Goal: Task Accomplishment & Management: Manage account settings

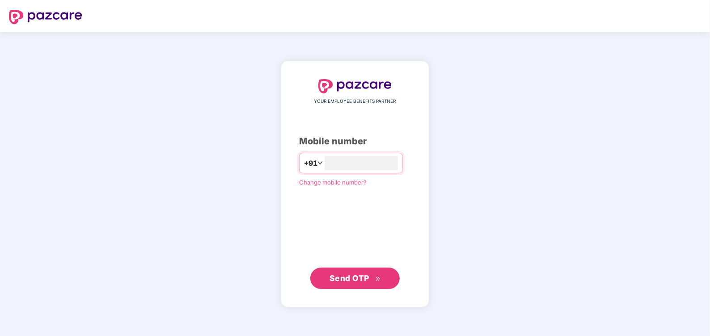
type input "**********"
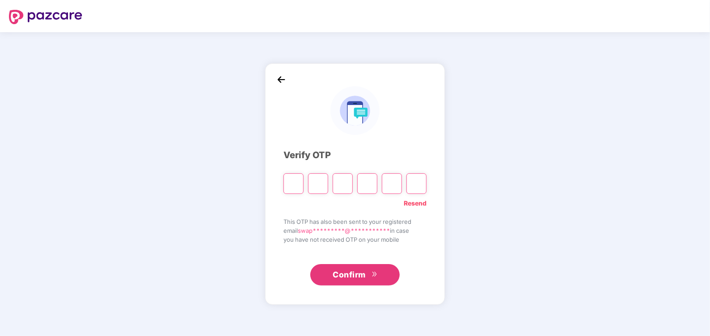
type input "*"
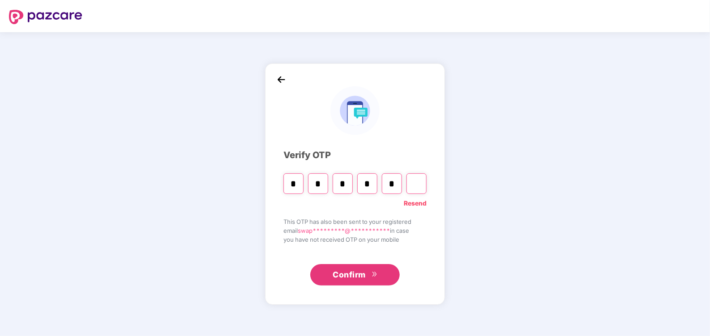
type input "*"
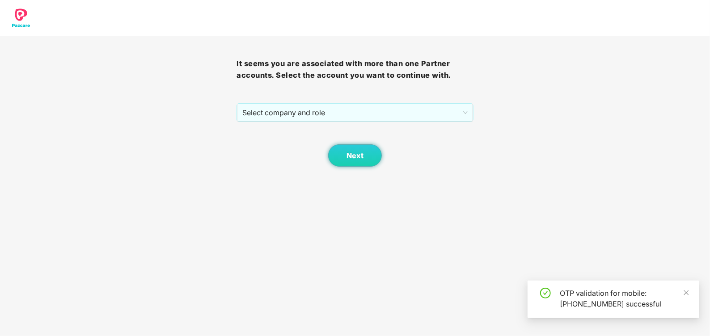
click at [323, 123] on div "Next" at bounding box center [355, 144] width 237 height 45
click at [285, 117] on span "Select company and role" at bounding box center [354, 112] width 225 height 17
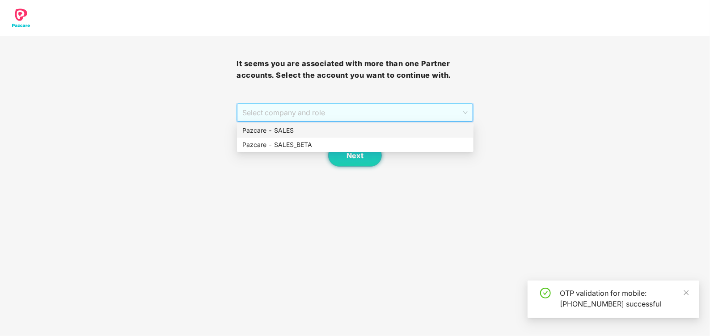
click at [259, 133] on div "Pazcare - SALES" at bounding box center [355, 131] width 226 height 10
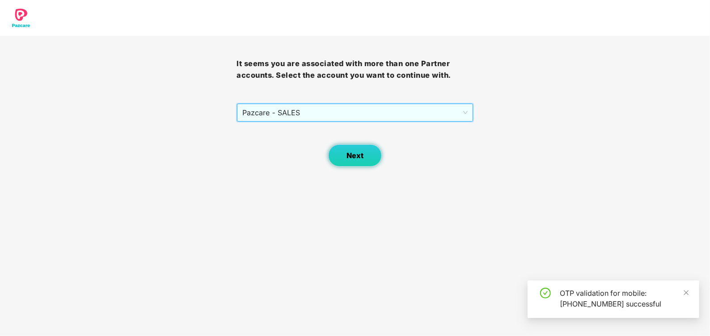
click at [342, 146] on button "Next" at bounding box center [355, 155] width 54 height 22
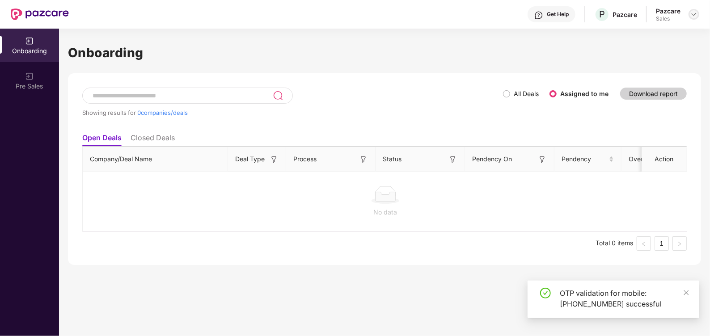
click at [695, 14] on img at bounding box center [694, 14] width 7 height 7
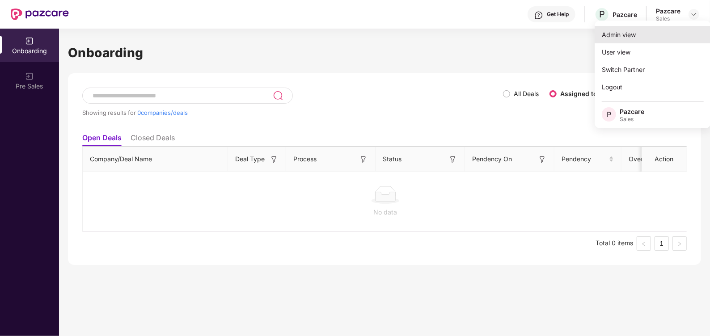
click at [613, 37] on div "Admin view" at bounding box center [653, 34] width 116 height 17
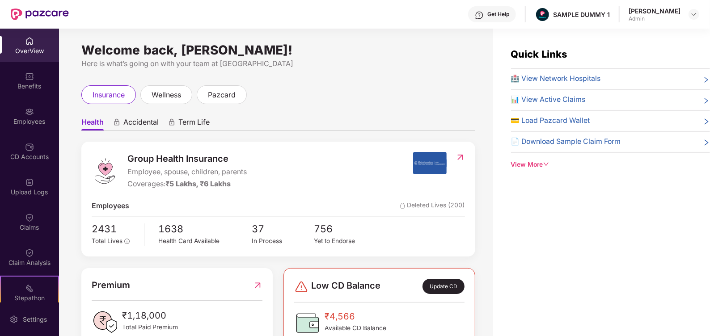
click at [505, 16] on div "Get Help" at bounding box center [498, 14] width 22 height 7
click at [588, 204] on div "Quick Links 🏥 View Network Hospitals 📊 View Active Claims 💳 Load Pazcard Wallet…" at bounding box center [601, 197] width 217 height 336
click at [528, 160] on div "View More" at bounding box center [610, 165] width 199 height 10
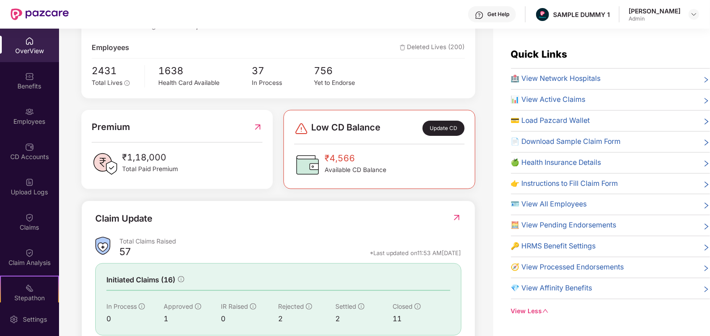
scroll to position [217, 0]
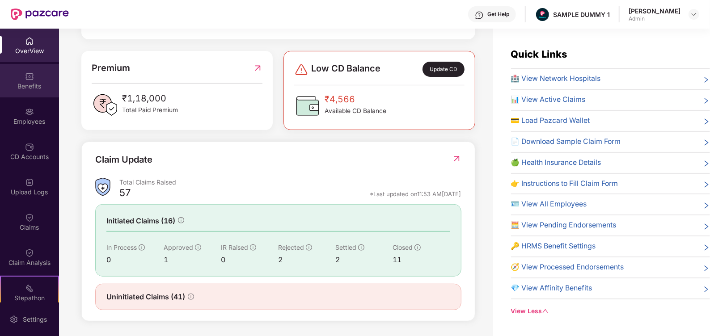
click at [30, 83] on div "Benefits" at bounding box center [29, 86] width 59 height 9
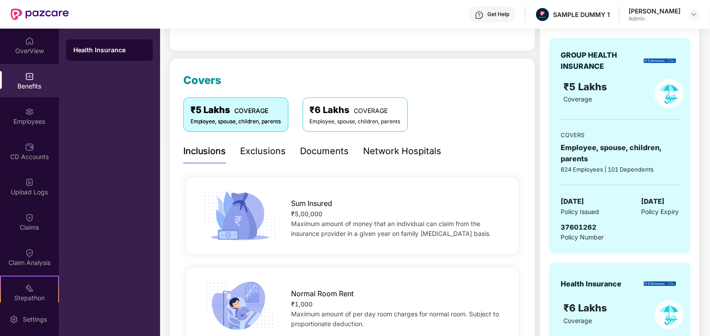
scroll to position [87, 0]
click at [254, 148] on div "Exclusions" at bounding box center [264, 151] width 46 height 14
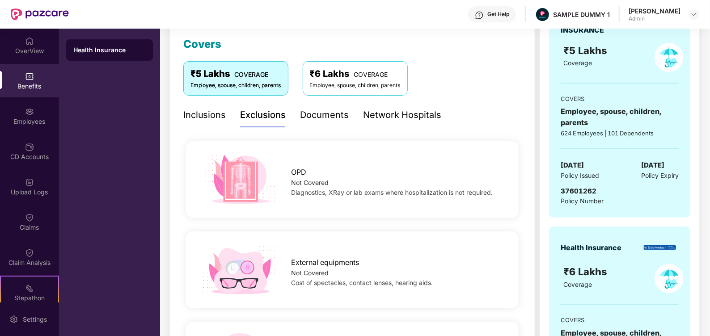
scroll to position [123, 0]
click at [318, 113] on div "Documents" at bounding box center [325, 116] width 49 height 14
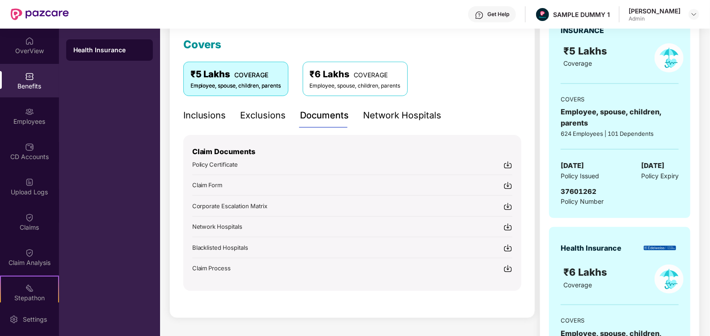
click at [405, 119] on div "Network Hospitals" at bounding box center [403, 116] width 78 height 14
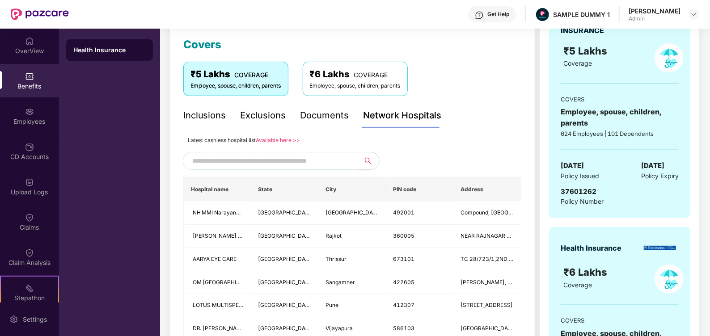
click at [241, 159] on input "text" at bounding box center [268, 160] width 153 height 13
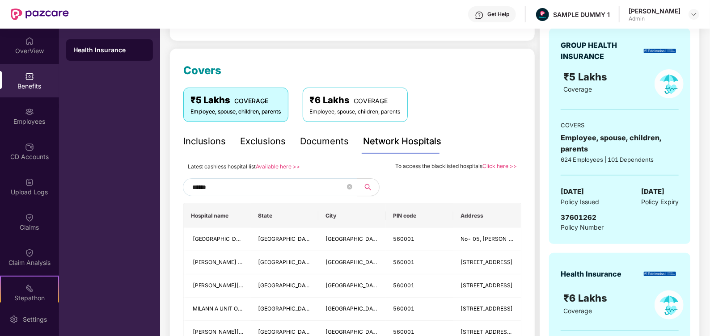
scroll to position [150, 0]
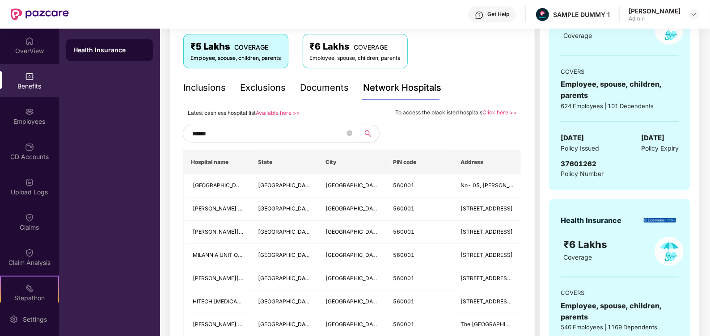
type input "******"
click at [315, 93] on div "Documents" at bounding box center [325, 88] width 49 height 14
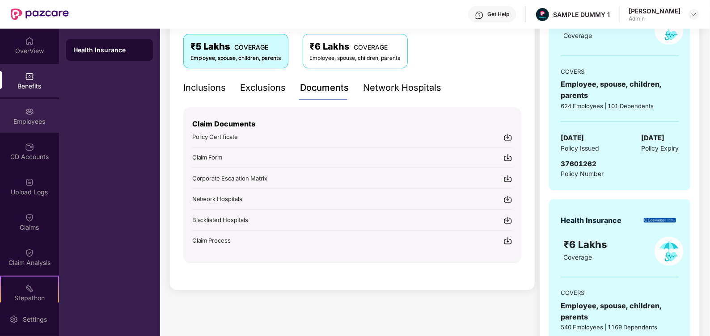
click at [29, 119] on div "Employees" at bounding box center [29, 121] width 59 height 9
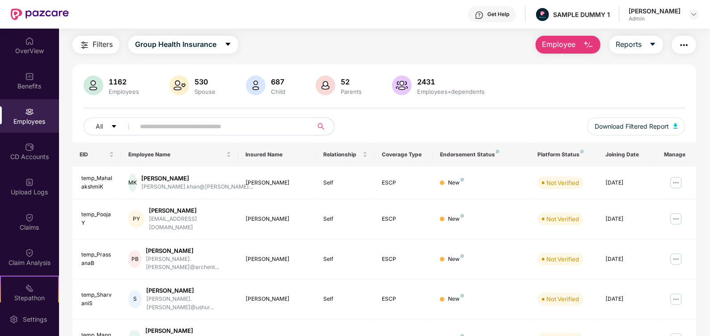
scroll to position [30, 0]
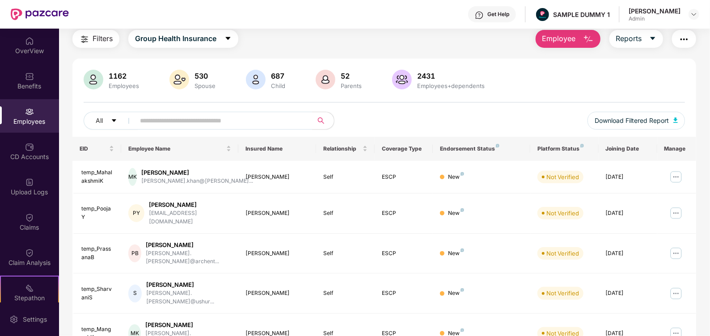
click at [548, 42] on span "Employee" at bounding box center [559, 38] width 34 height 11
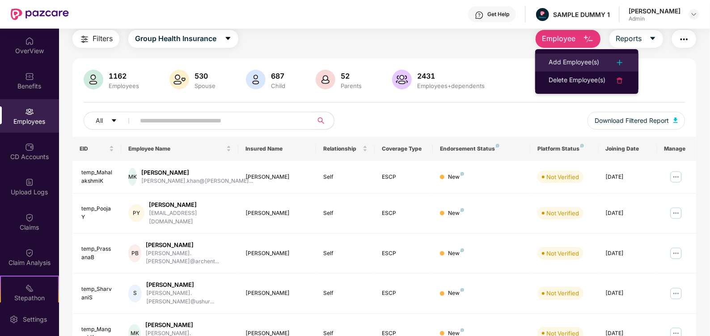
click at [563, 67] on div "Add Employee(s)" at bounding box center [574, 62] width 51 height 11
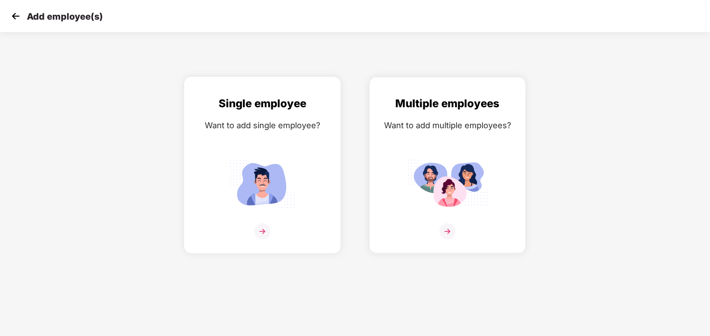
click at [261, 228] on img at bounding box center [262, 232] width 16 height 16
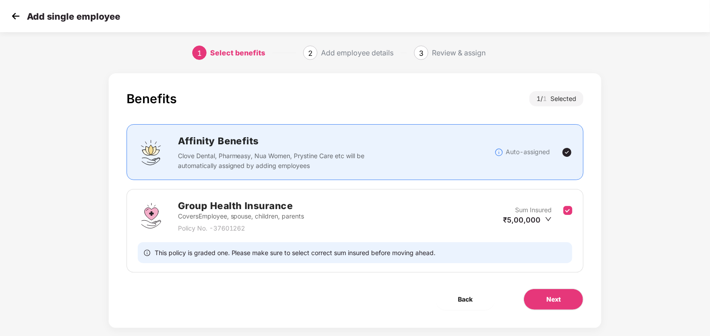
click at [516, 242] on div "This policy is graded one. Please make sure to select correct sum insured befor…" at bounding box center [355, 252] width 435 height 21
click at [556, 298] on span "Next" at bounding box center [554, 300] width 14 height 10
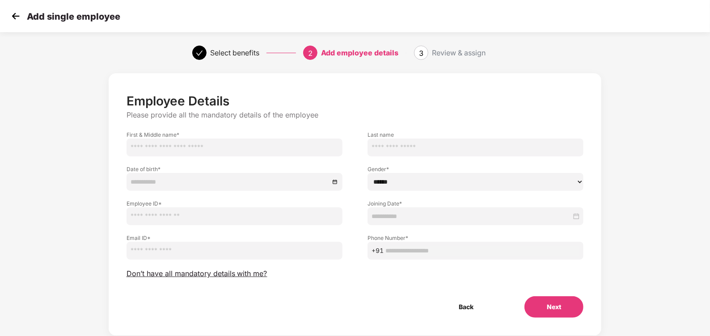
click at [15, 21] on img at bounding box center [15, 15] width 13 height 13
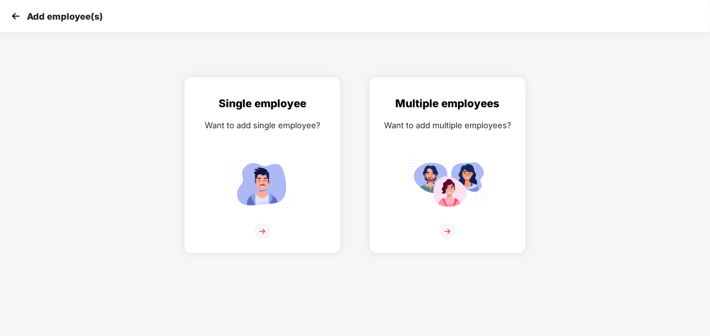
click at [17, 16] on img at bounding box center [15, 15] width 13 height 13
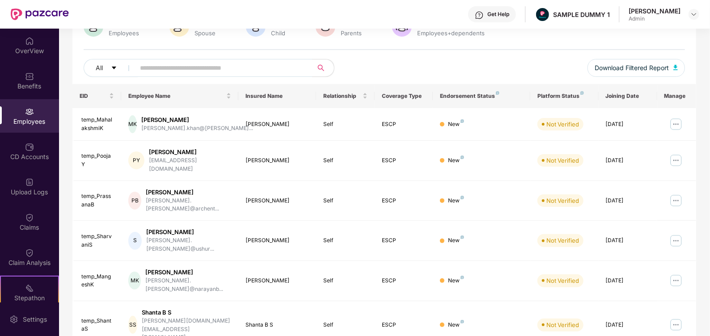
scroll to position [94, 0]
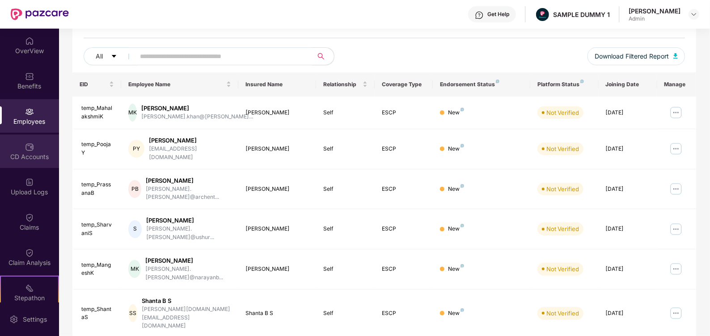
click at [28, 146] on img at bounding box center [29, 147] width 9 height 9
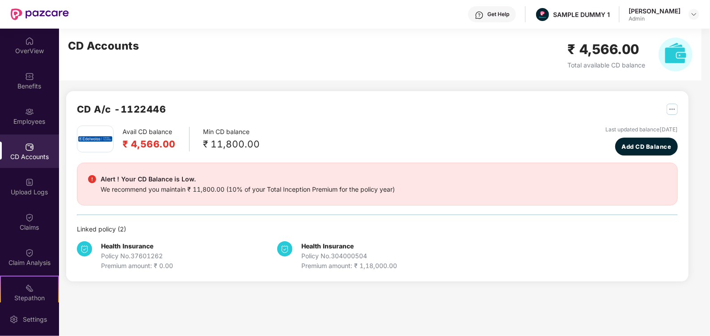
scroll to position [0, 0]
click at [36, 217] on div "Claims" at bounding box center [29, 222] width 59 height 34
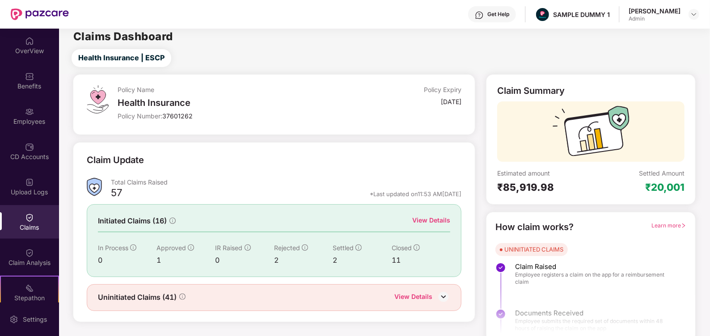
scroll to position [13, 0]
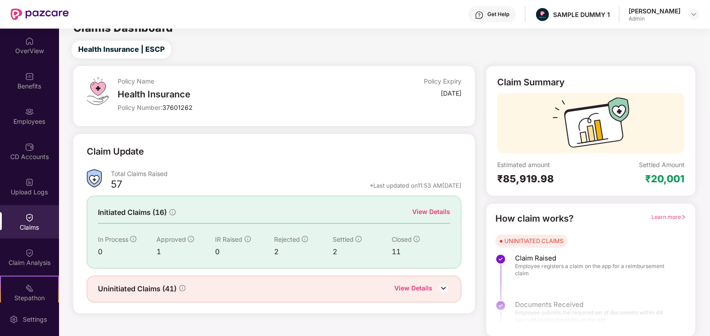
click at [417, 212] on div "View Details" at bounding box center [431, 212] width 38 height 10
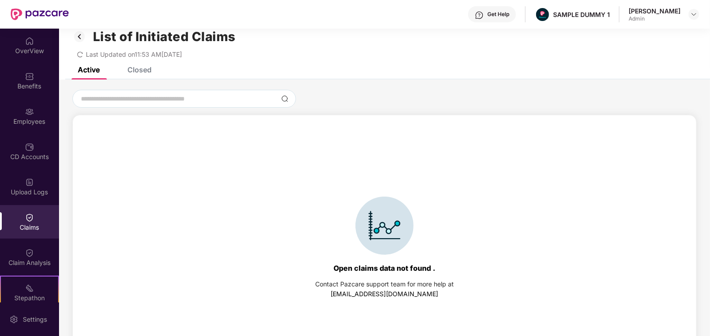
click at [144, 70] on div "Closed" at bounding box center [139, 69] width 24 height 9
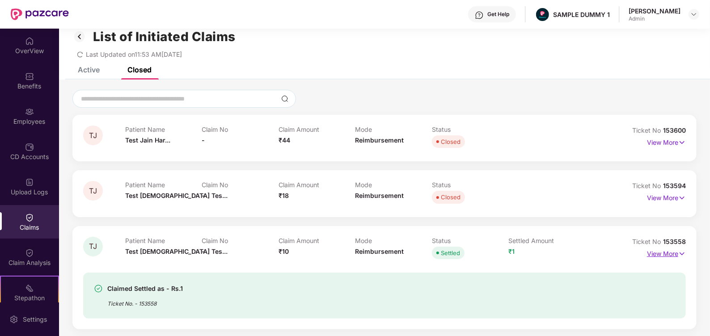
click at [668, 250] on p "View More" at bounding box center [666, 253] width 39 height 12
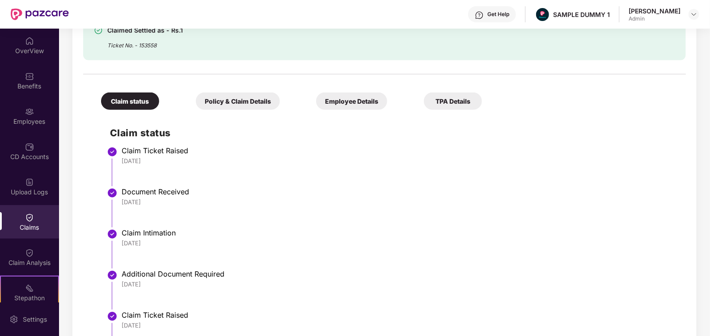
scroll to position [301, 0]
click at [240, 102] on div "Policy & Claim Details" at bounding box center [238, 100] width 84 height 17
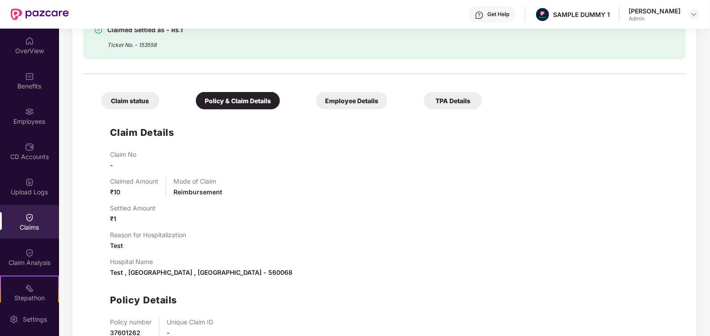
click at [357, 101] on div "Employee Details" at bounding box center [351, 100] width 71 height 17
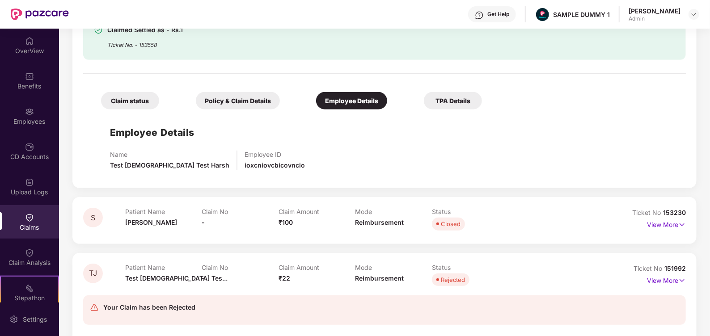
click at [447, 103] on div "TPA Details" at bounding box center [453, 100] width 58 height 17
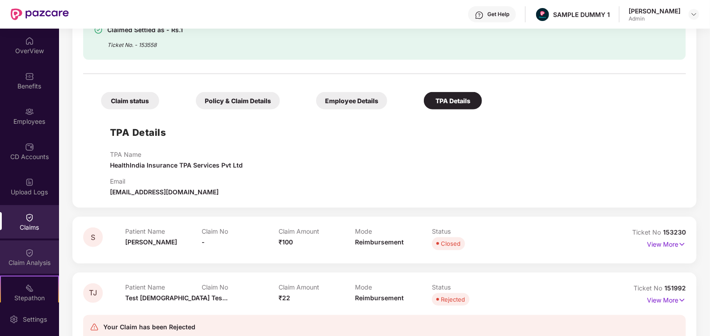
click at [30, 264] on div "Claim Analysis" at bounding box center [29, 263] width 59 height 9
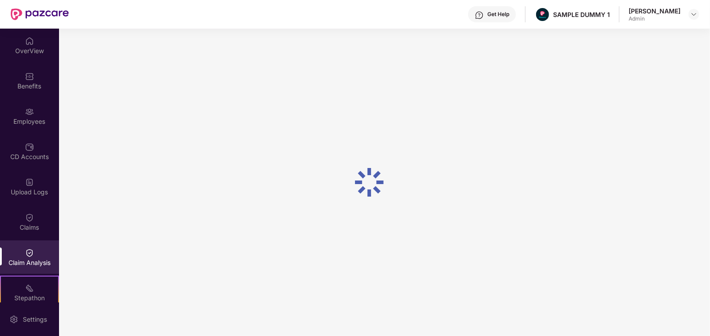
scroll to position [0, 0]
click at [44, 216] on div "Claims" at bounding box center [29, 222] width 59 height 34
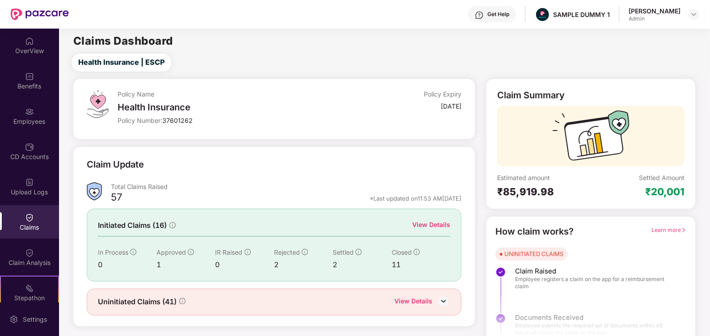
click at [424, 225] on div "View Details" at bounding box center [431, 225] width 38 height 10
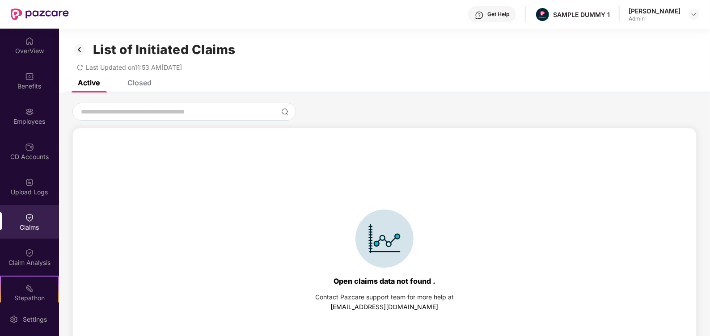
click at [145, 85] on div "Closed" at bounding box center [139, 82] width 24 height 9
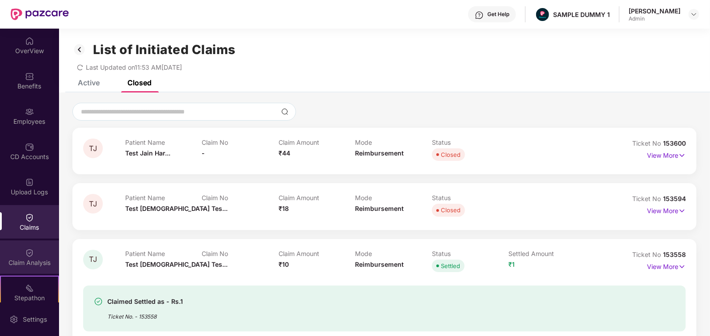
click at [34, 257] on div "Claim Analysis" at bounding box center [29, 258] width 59 height 34
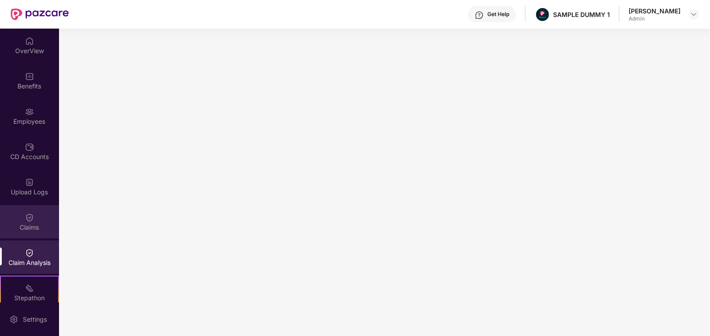
click at [34, 219] on div "Claims" at bounding box center [29, 222] width 59 height 34
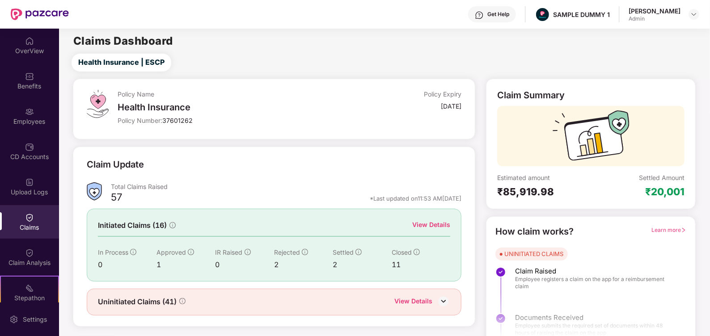
click at [438, 227] on div "View Details" at bounding box center [431, 225] width 38 height 10
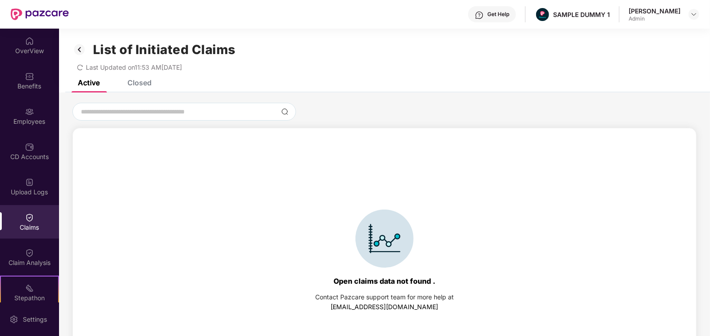
click at [33, 232] on div "Claims" at bounding box center [29, 222] width 59 height 34
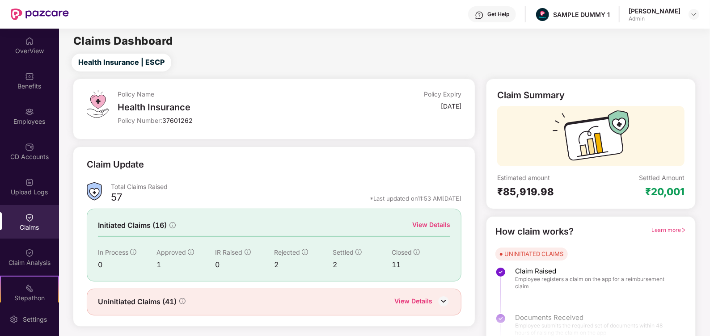
scroll to position [13, 0]
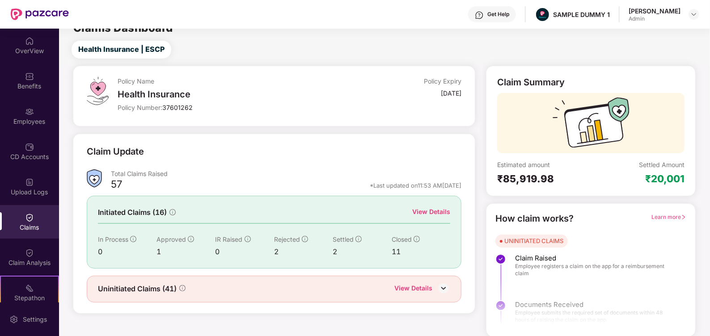
click at [432, 211] on div "View Details" at bounding box center [431, 212] width 38 height 10
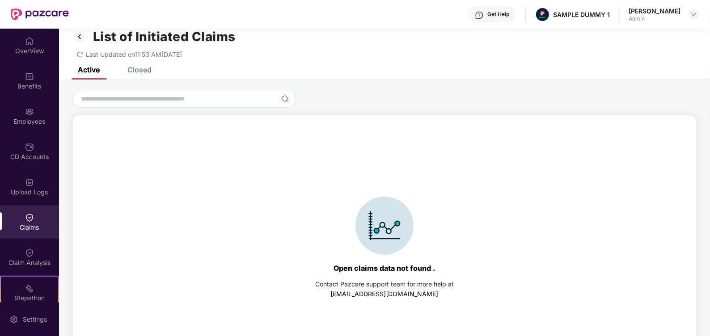
click at [136, 67] on div "Closed" at bounding box center [139, 69] width 24 height 9
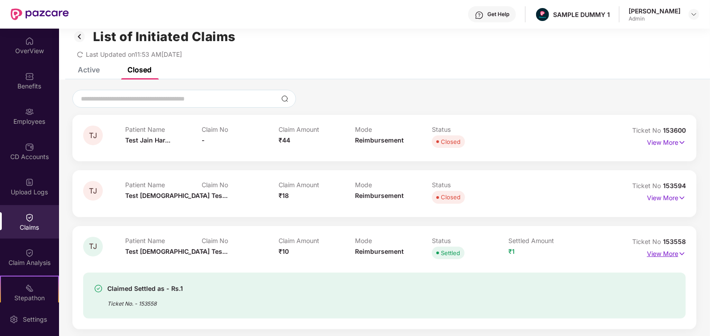
click at [656, 252] on p "View More" at bounding box center [666, 253] width 39 height 12
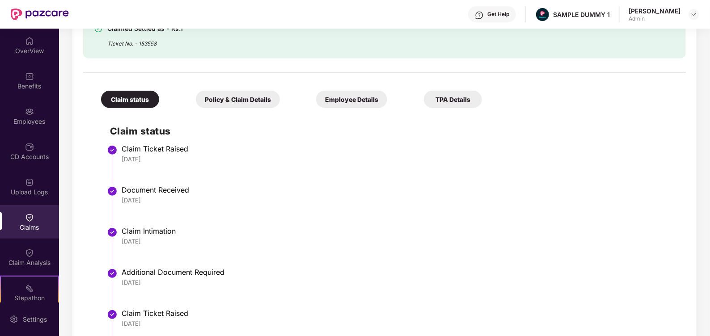
scroll to position [301, 0]
click at [226, 98] on div "Policy & Claim Details" at bounding box center [238, 99] width 84 height 17
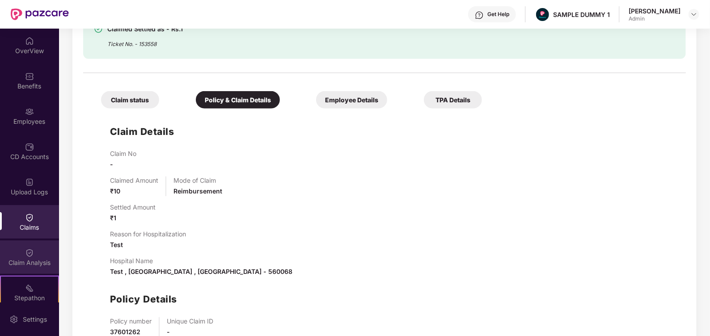
click at [27, 261] on div "Claim Analysis" at bounding box center [29, 263] width 59 height 9
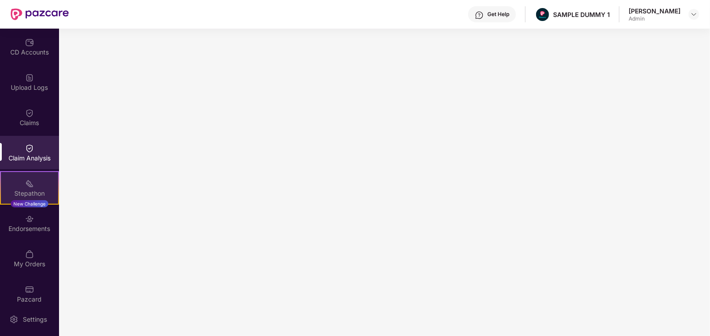
scroll to position [107, 0]
click at [32, 187] on div "Stepathon" at bounding box center [29, 191] width 57 height 9
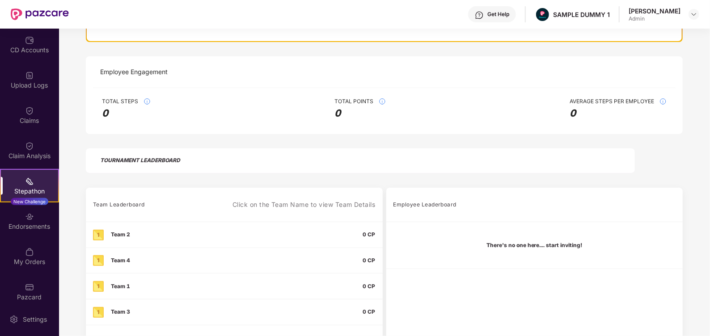
scroll to position [119, 0]
click at [28, 223] on div "Endorsements" at bounding box center [29, 226] width 59 height 9
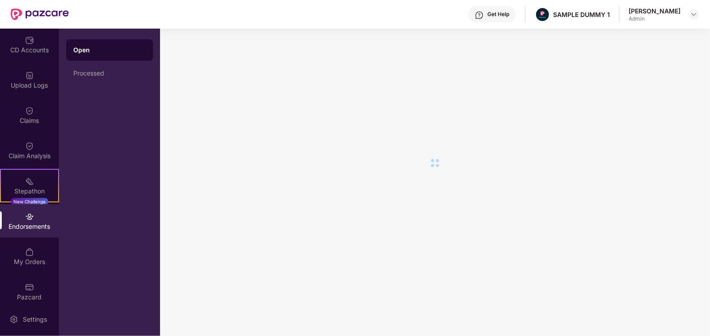
scroll to position [0, 0]
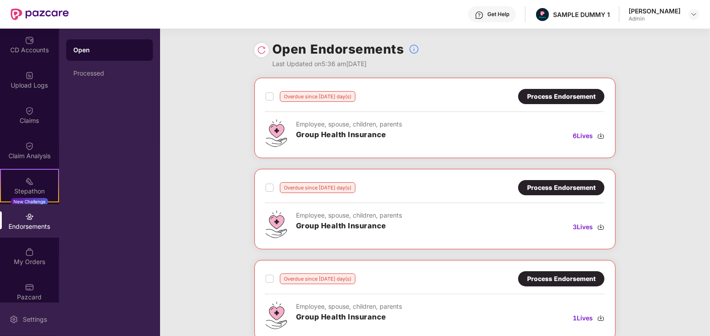
click at [29, 316] on div "Settings" at bounding box center [35, 319] width 30 height 9
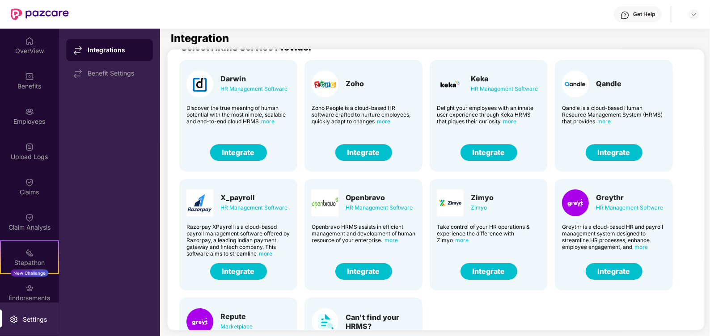
scroll to position [17, 0]
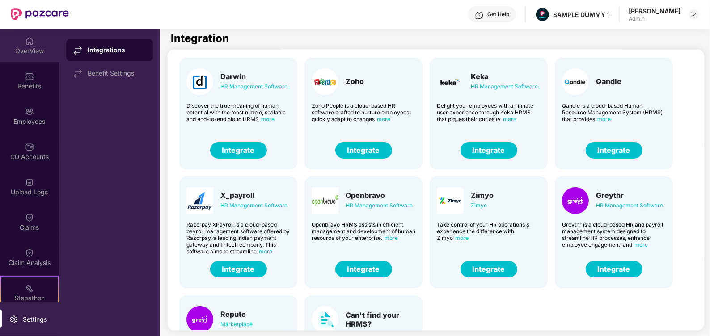
click at [15, 41] on div "OverView" at bounding box center [29, 46] width 59 height 34
